Goal: Transaction & Acquisition: Book appointment/travel/reservation

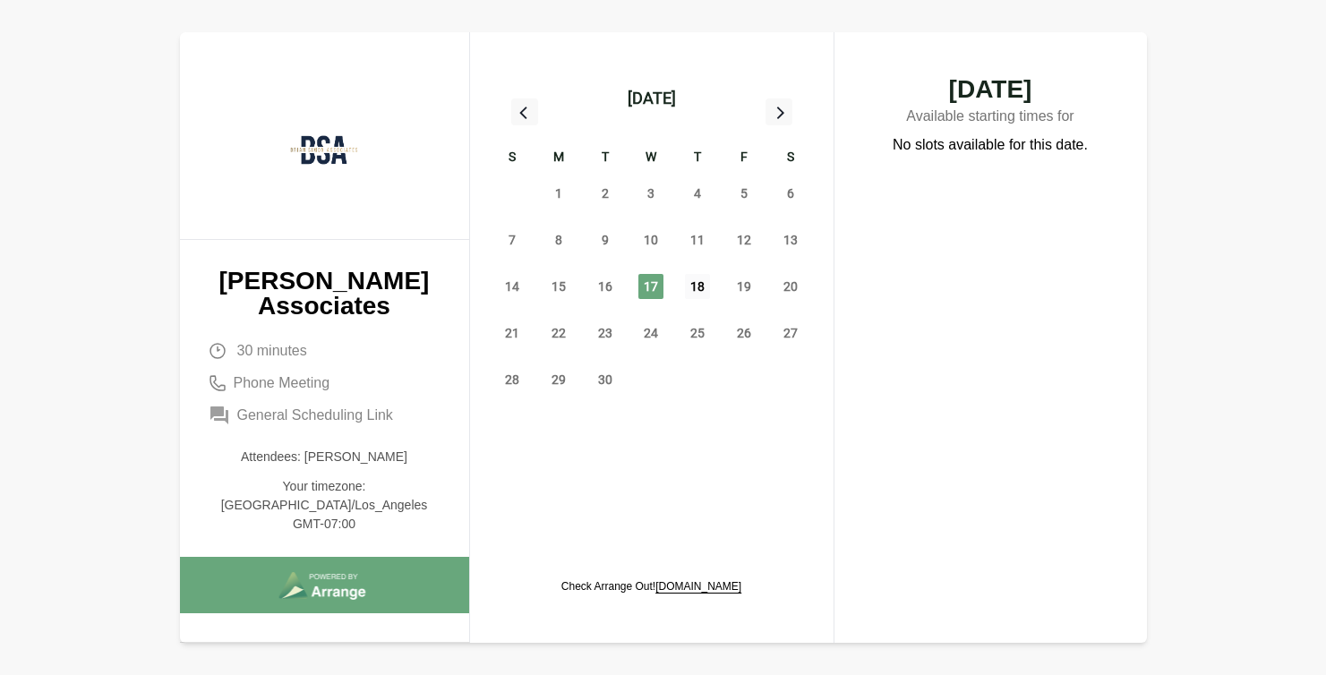
click at [698, 294] on span "18" at bounding box center [697, 286] width 25 height 25
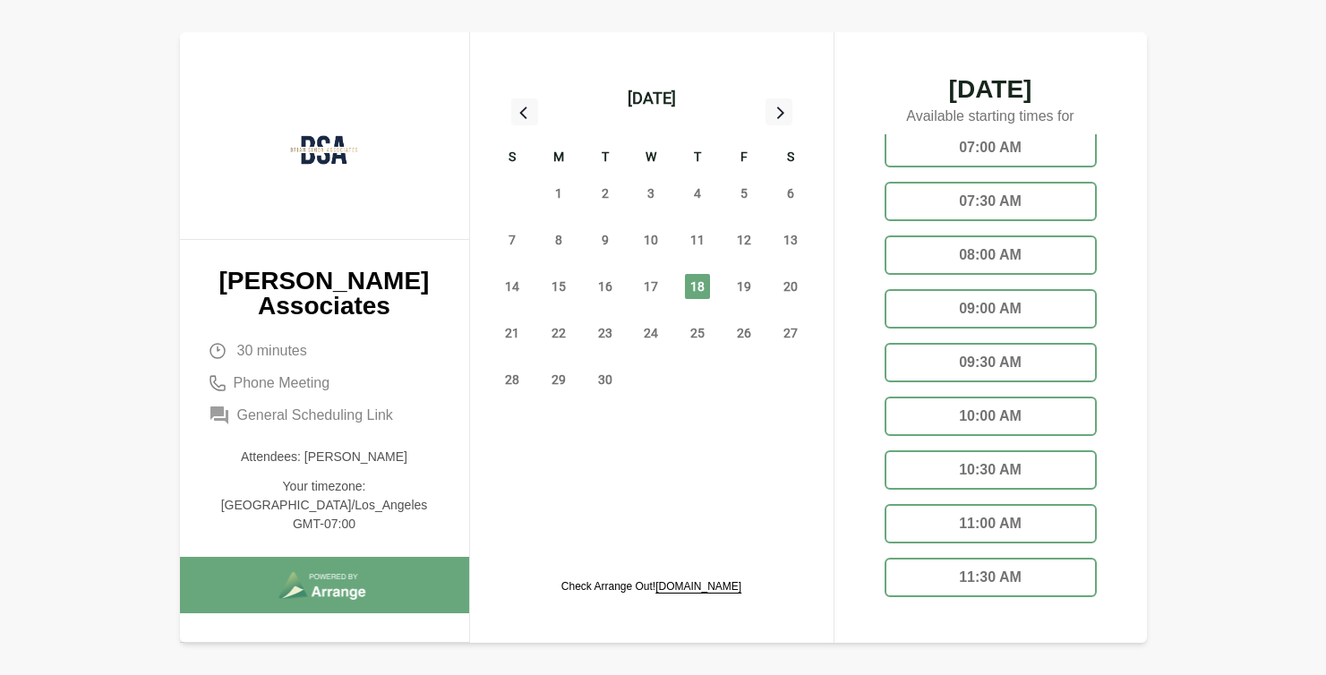
scroll to position [100, 0]
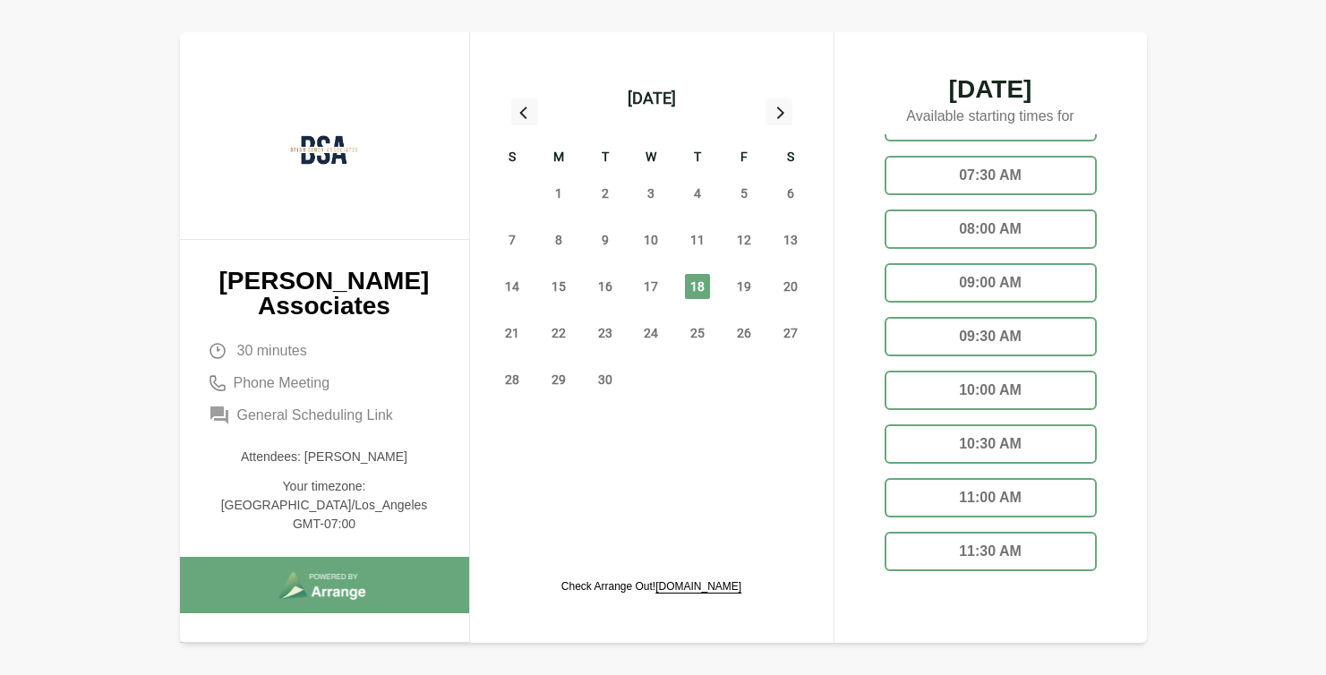
click at [998, 232] on div "08:00 AM" at bounding box center [991, 229] width 212 height 39
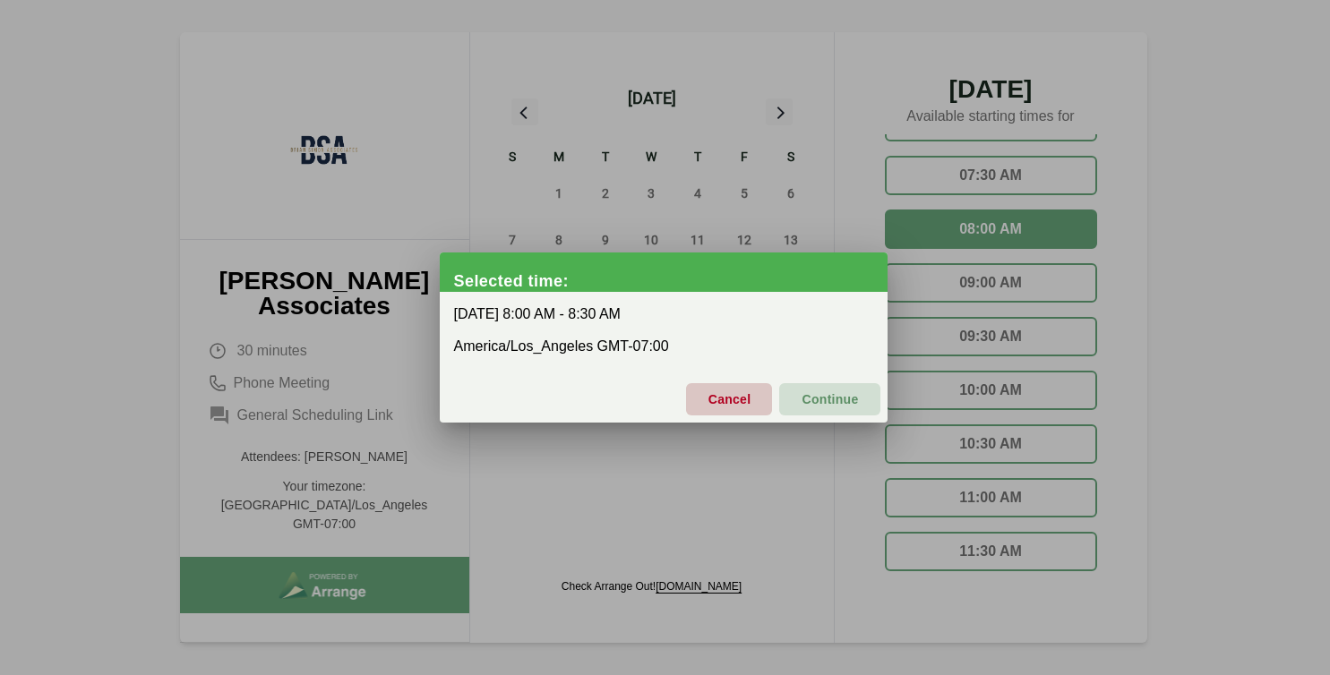
click at [741, 400] on span "Cancel" at bounding box center [729, 400] width 44 height 38
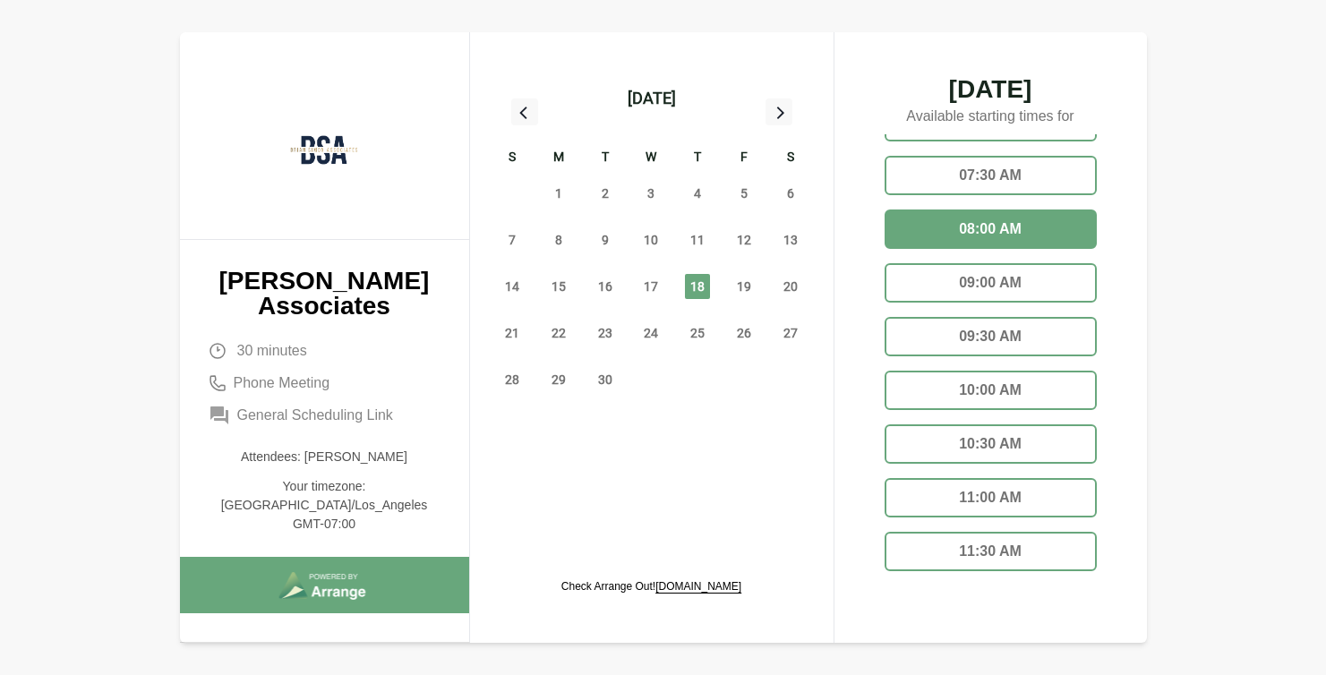
scroll to position [39, 0]
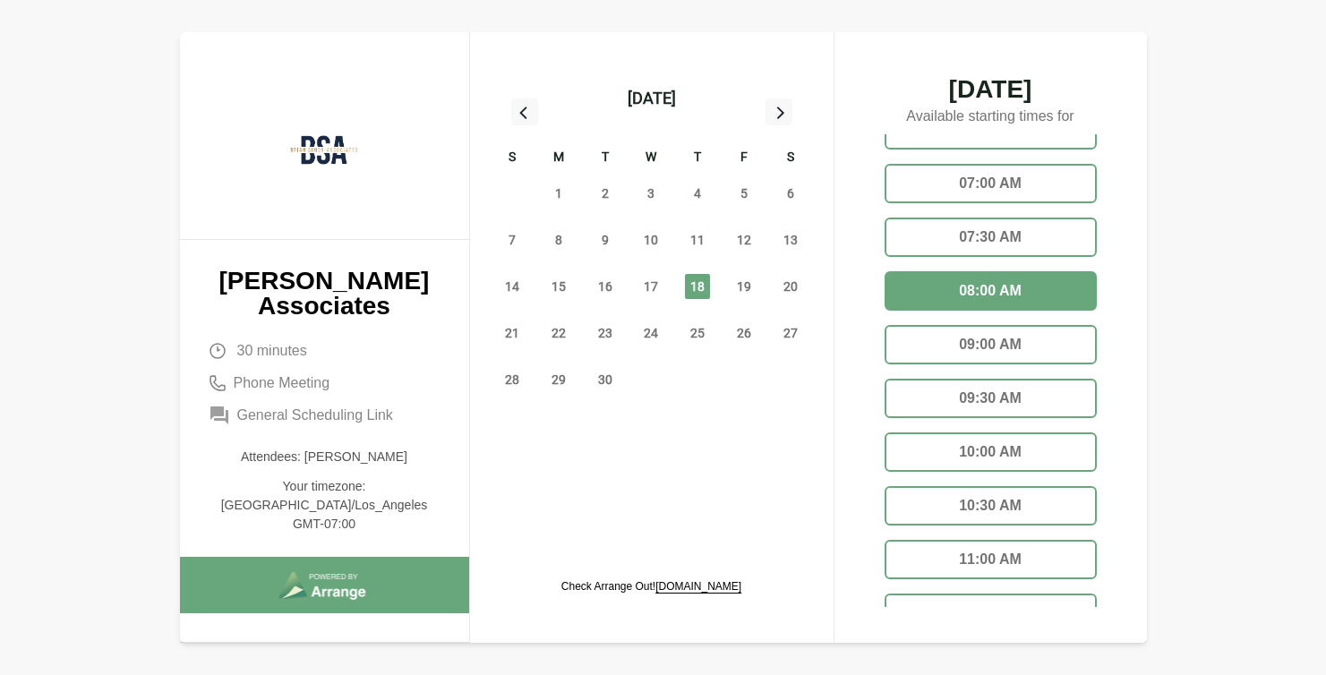
click at [987, 293] on div "08:00 AM" at bounding box center [991, 290] width 212 height 39
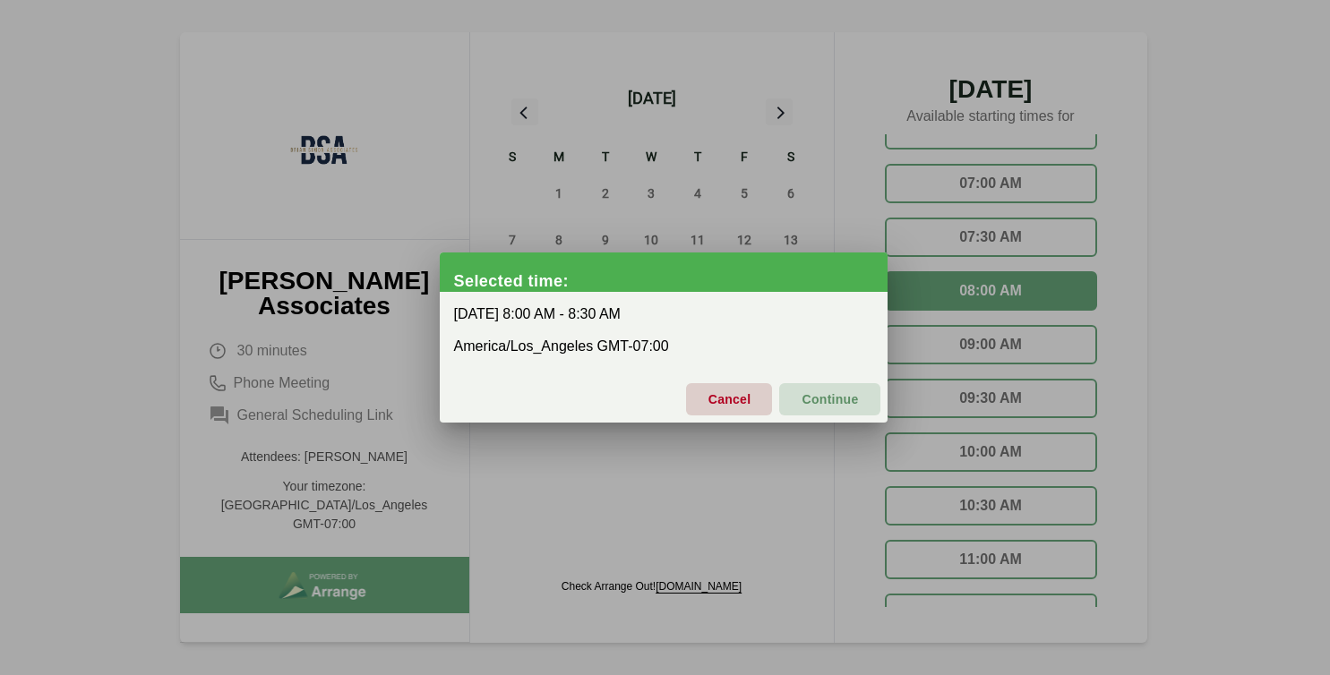
click at [731, 322] on div "[DATE] 8:00 AM - 8:30 AM America/Los_Angeles GMT-07:00" at bounding box center [664, 330] width 448 height 77
click at [838, 392] on span "Continue" at bounding box center [829, 400] width 57 height 38
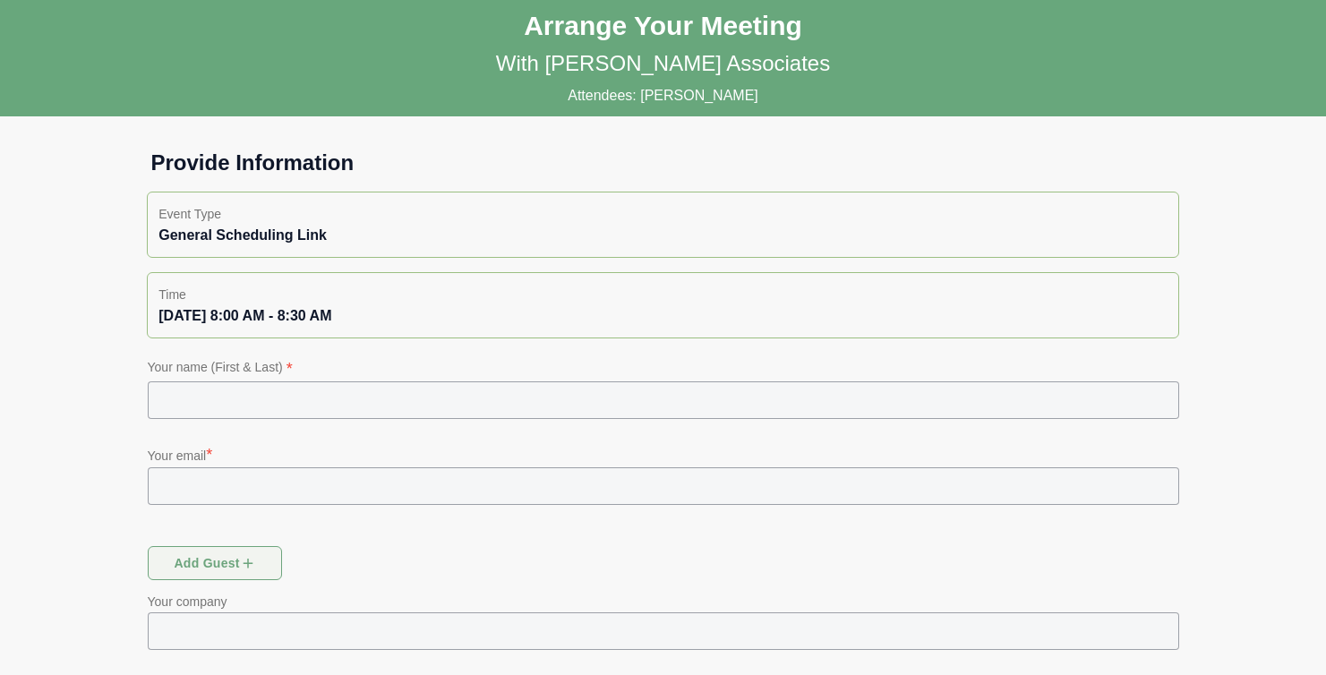
scroll to position [47, 0]
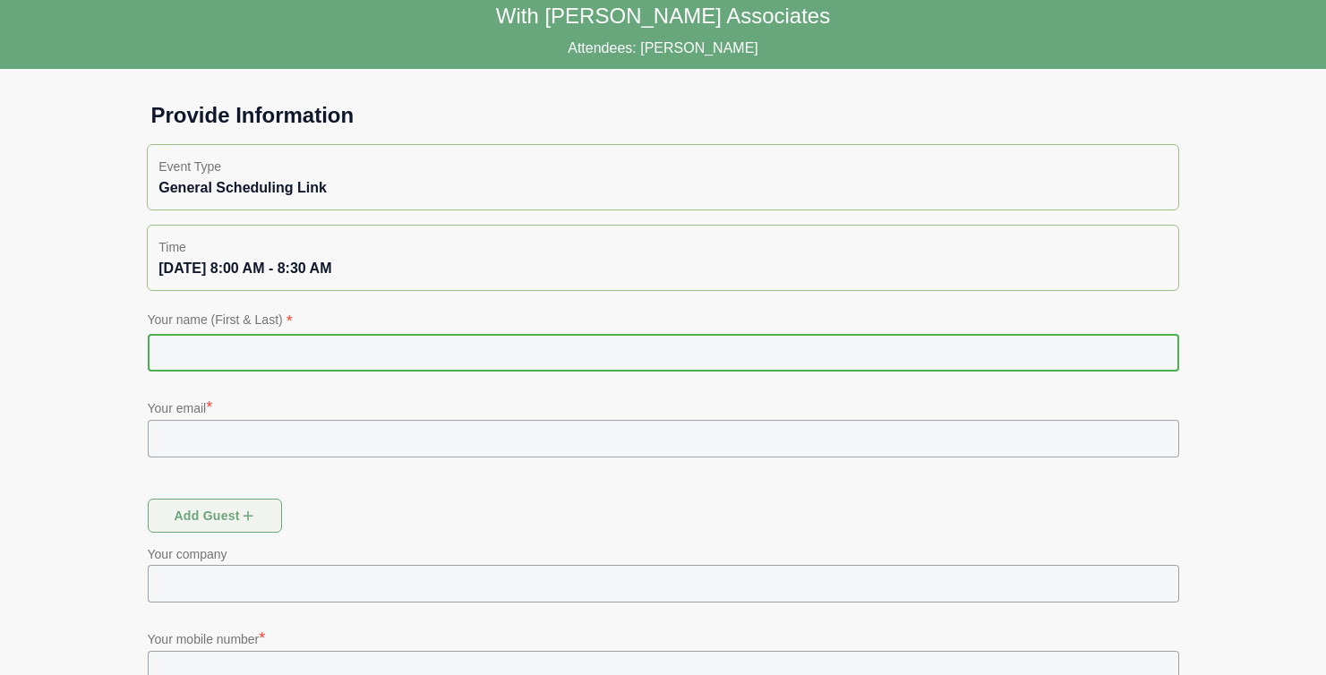
click at [448, 361] on input "text" at bounding box center [664, 353] width 1032 height 38
type input "**********"
click at [318, 449] on input "text" at bounding box center [664, 439] width 1032 height 38
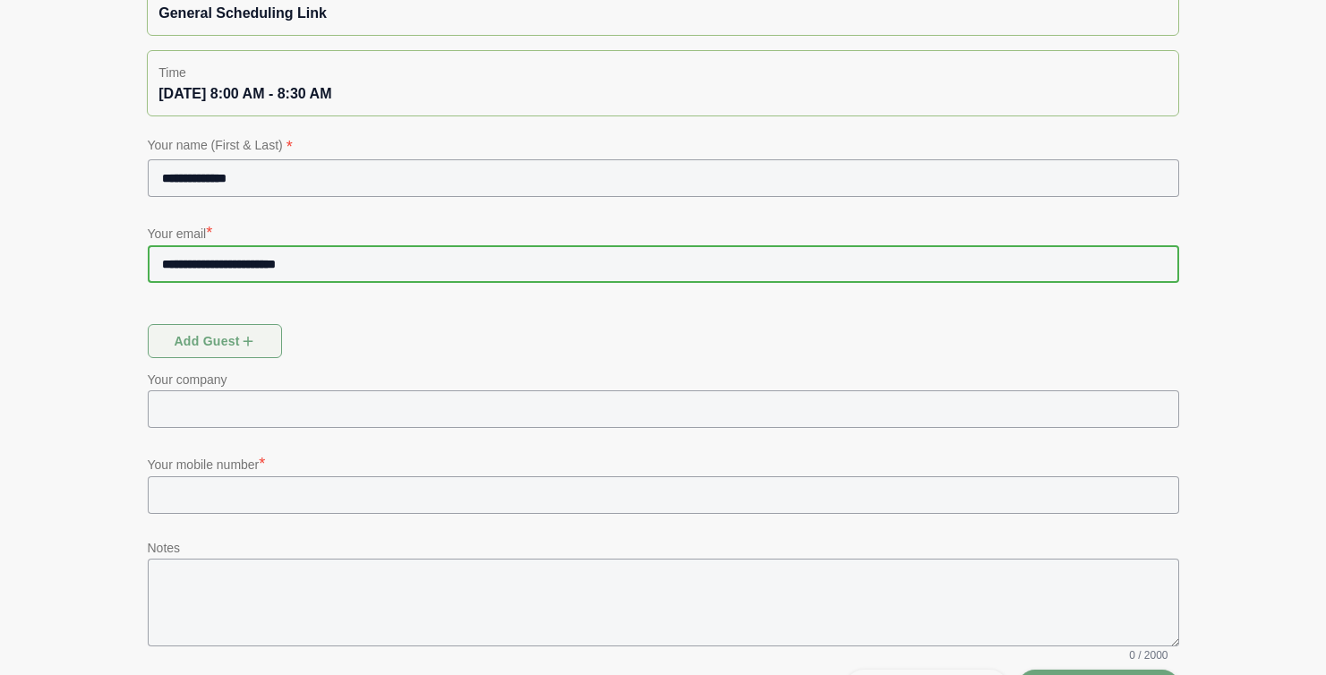
scroll to position [272, 0]
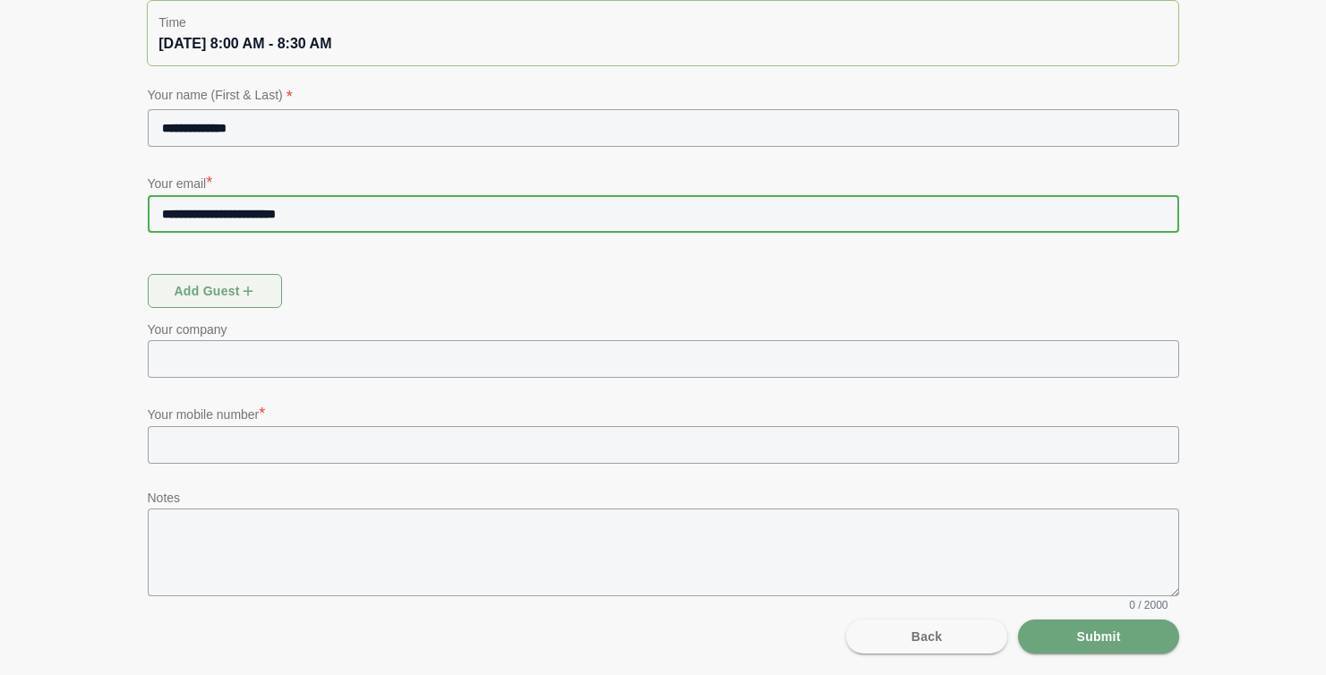
type input "**********"
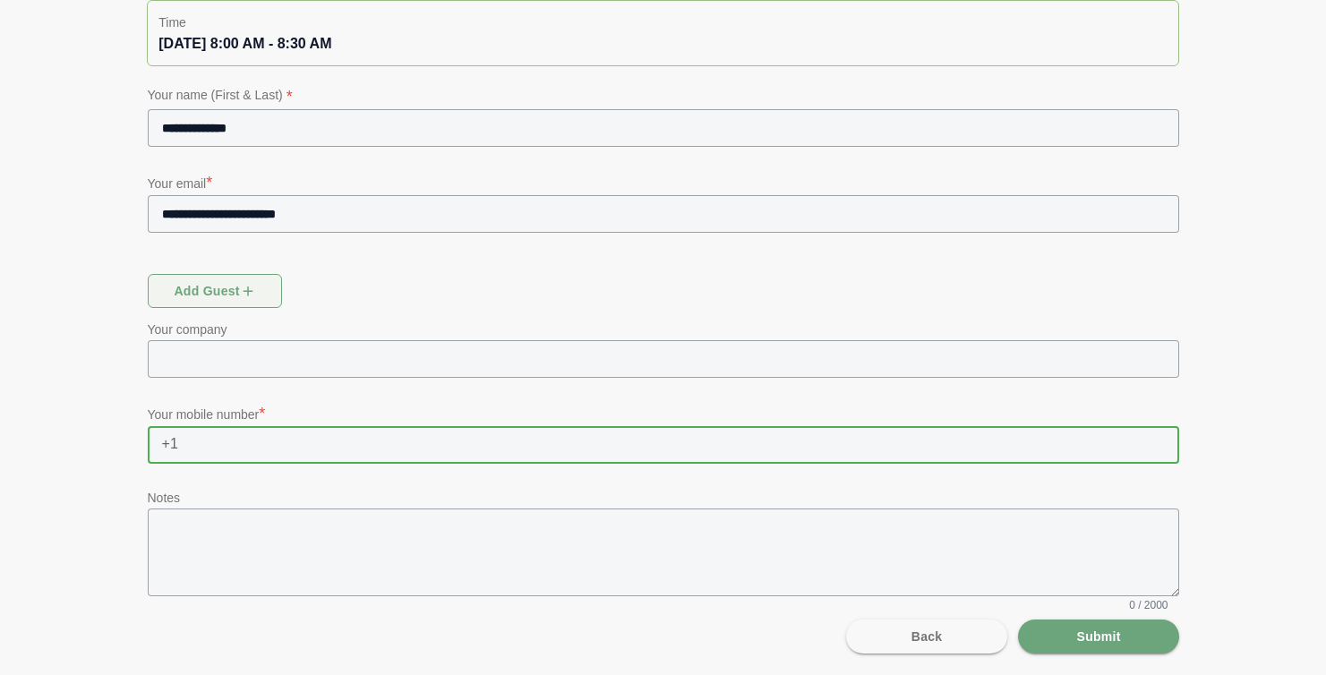
click at [268, 459] on input "text" at bounding box center [678, 445] width 1000 height 38
type input "**********"
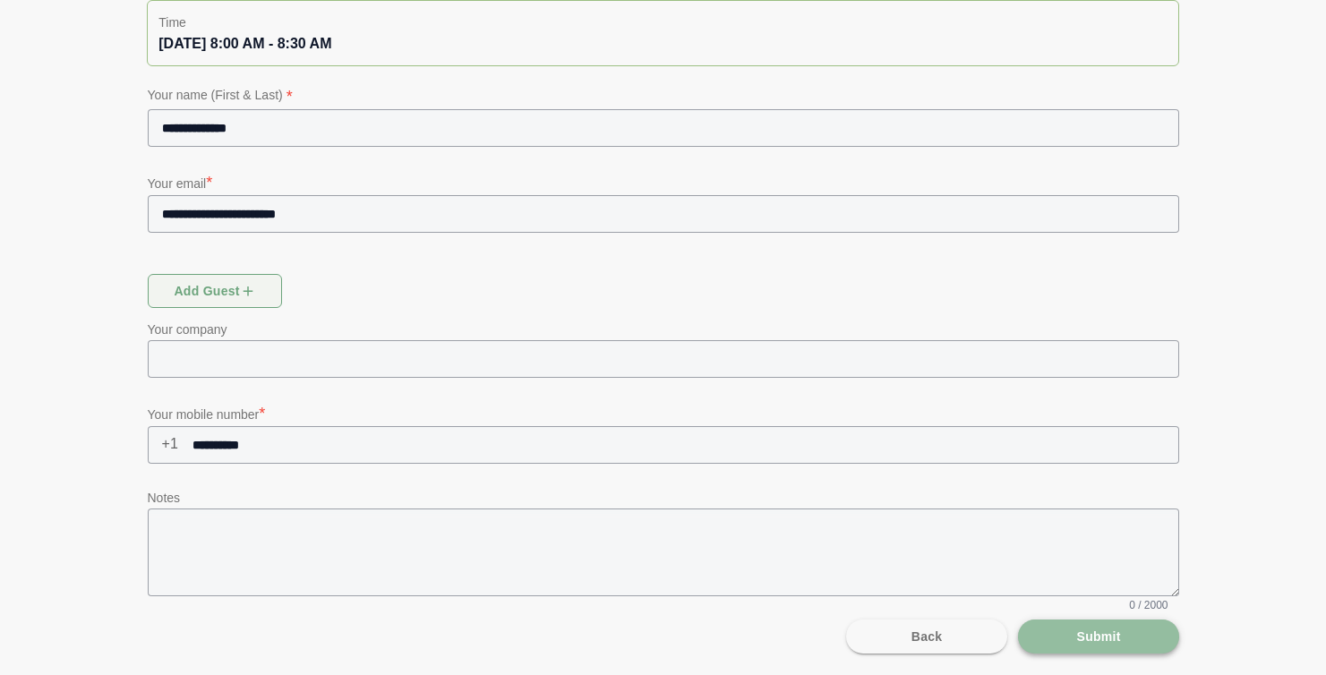
click at [1095, 644] on span "Submit" at bounding box center [1097, 637] width 45 height 34
